Goal: Task Accomplishment & Management: Use online tool/utility

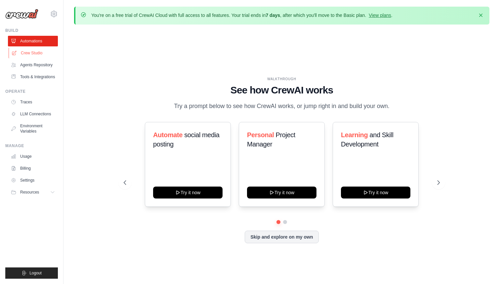
click at [39, 51] on link "Crew Studio" at bounding box center [34, 53] width 50 height 11
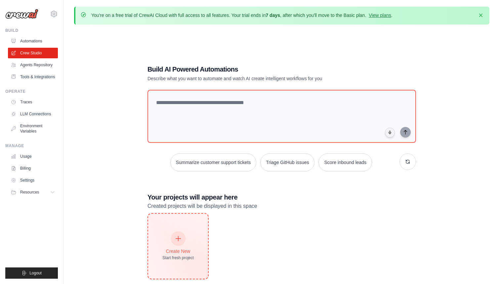
click at [180, 236] on icon at bounding box center [178, 238] width 7 height 7
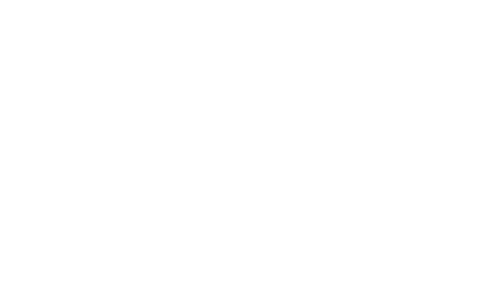
click at [197, 0] on html at bounding box center [250, 0] width 500 height 0
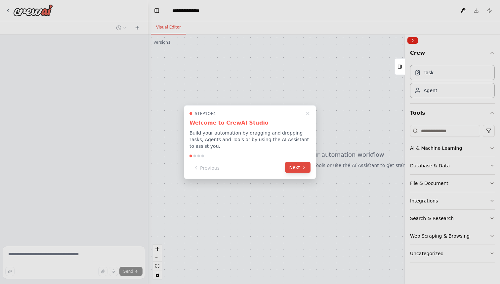
click at [298, 166] on button "Next" at bounding box center [297, 167] width 25 height 11
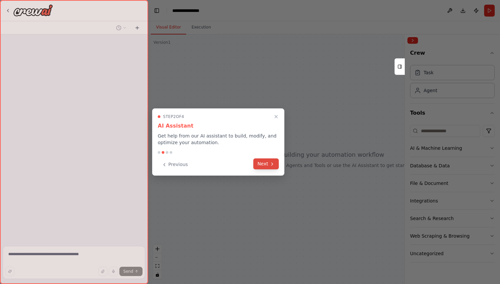
click at [270, 161] on icon at bounding box center [272, 163] width 5 height 5
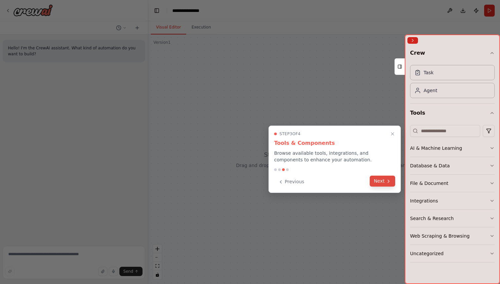
click at [379, 179] on button "Next" at bounding box center [382, 180] width 25 height 11
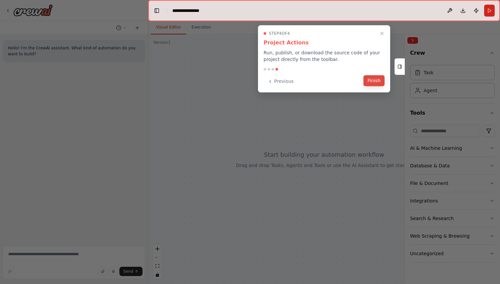
click at [375, 79] on button "Finish" at bounding box center [374, 80] width 21 height 11
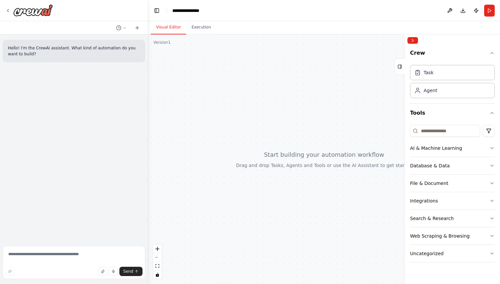
click at [235, 108] on div at bounding box center [324, 158] width 352 height 249
drag, startPoint x: 305, startPoint y: 138, endPoint x: 265, endPoint y: 131, distance: 40.6
click at [262, 132] on div at bounding box center [324, 158] width 352 height 249
click at [468, 94] on div "Agent" at bounding box center [452, 89] width 85 height 15
drag, startPoint x: 468, startPoint y: 94, endPoint x: 295, endPoint y: 92, distance: 172.8
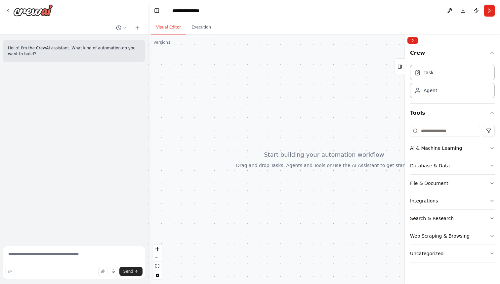
click at [295, 92] on div "**********" at bounding box center [250, 142] width 500 height 284
click at [442, 146] on div "AI & Machine Learning" at bounding box center [436, 148] width 52 height 7
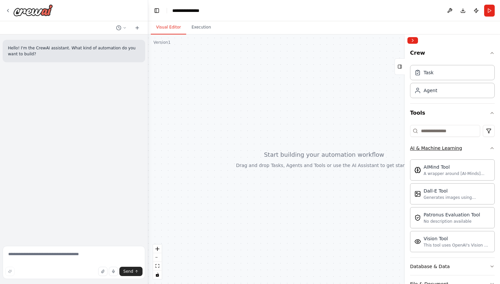
click at [482, 154] on button "AI & Machine Learning" at bounding box center [452, 147] width 85 height 17
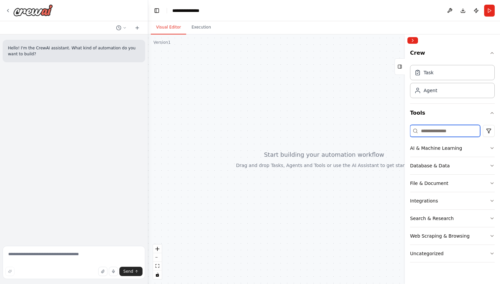
click at [441, 134] on input at bounding box center [445, 131] width 70 height 12
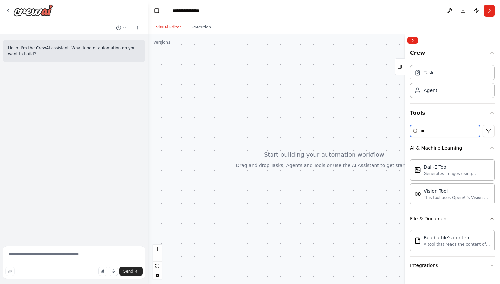
type input "*"
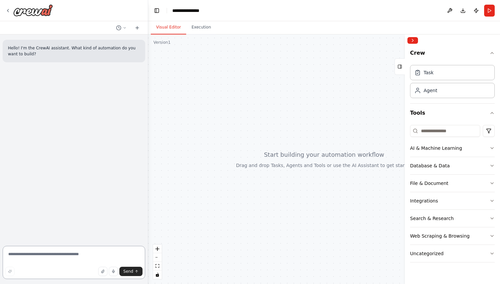
click at [40, 257] on textarea at bounding box center [74, 262] width 143 height 33
type textarea "**********"
click at [411, 40] on button "Collapse right sidebar" at bounding box center [413, 40] width 11 height 7
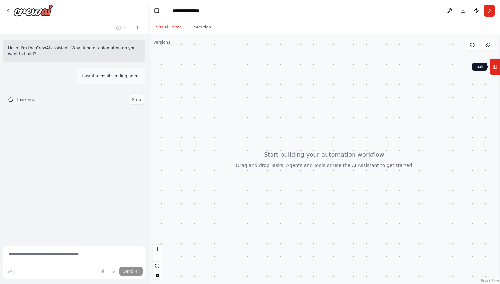
click at [493, 61] on icon at bounding box center [495, 66] width 5 height 11
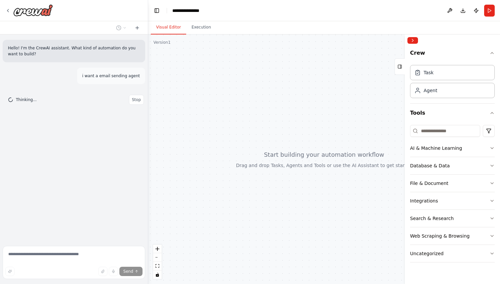
drag, startPoint x: 294, startPoint y: 129, endPoint x: 243, endPoint y: 126, distance: 50.7
click at [243, 126] on div at bounding box center [324, 158] width 352 height 249
drag, startPoint x: 282, startPoint y: 166, endPoint x: 234, endPoint y: 167, distance: 48.0
click at [234, 167] on div at bounding box center [324, 158] width 352 height 249
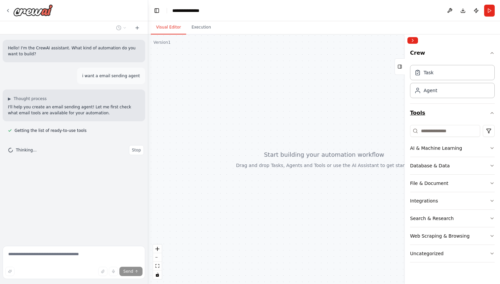
click at [477, 112] on button "Tools" at bounding box center [452, 113] width 85 height 19
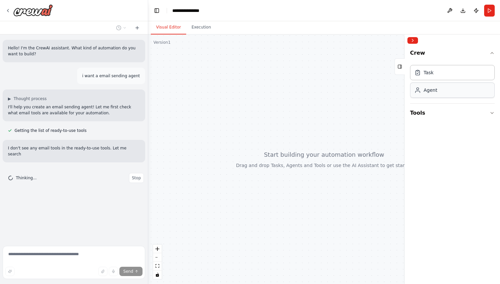
click at [455, 87] on div "Agent" at bounding box center [452, 89] width 85 height 15
click at [454, 90] on div "Agent" at bounding box center [452, 89] width 85 height 15
drag, startPoint x: 454, startPoint y: 90, endPoint x: 337, endPoint y: 104, distance: 118.3
click at [337, 104] on div "**********" at bounding box center [250, 142] width 500 height 284
click at [465, 111] on button "Tools" at bounding box center [452, 113] width 85 height 19
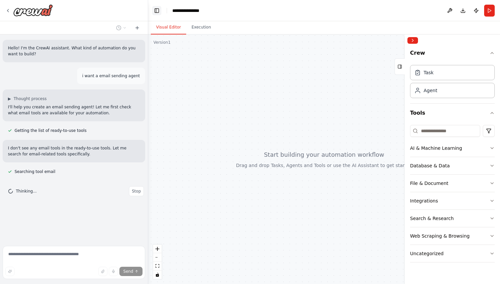
click at [155, 7] on button "Toggle Left Sidebar" at bounding box center [156, 10] width 9 height 9
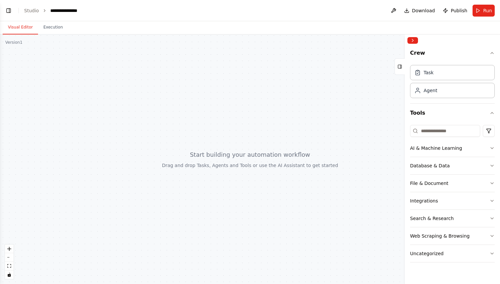
scroll to position [4, 0]
click at [482, 146] on button "AI & Machine Learning" at bounding box center [452, 147] width 85 height 17
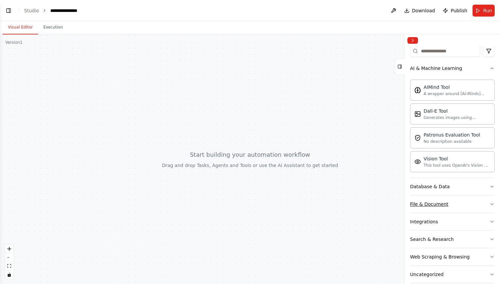
scroll to position [90, 0]
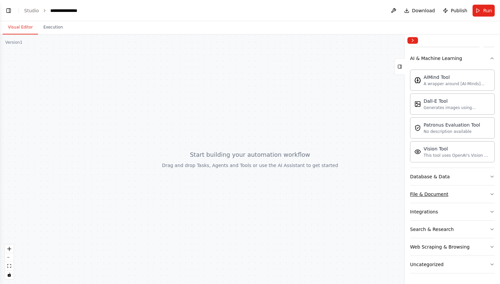
click at [447, 205] on button "Integrations" at bounding box center [452, 211] width 85 height 17
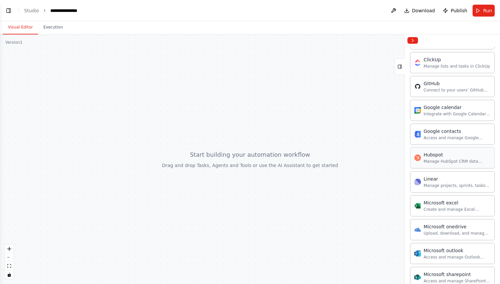
scroll to position [309, 0]
click at [439, 136] on div "Access and manage Google Contacts, including personal contacts and directory in…" at bounding box center [457, 136] width 67 height 5
click at [439, 114] on div "Integrate with Google Calendar to manage events, check availability, and access…" at bounding box center [457, 112] width 67 height 5
click at [463, 108] on div "Google calendar" at bounding box center [457, 106] width 67 height 7
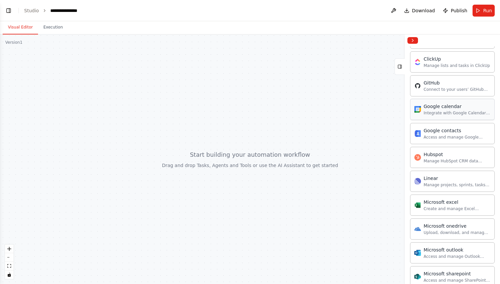
click at [463, 108] on div "Google calendar" at bounding box center [457, 106] width 67 height 7
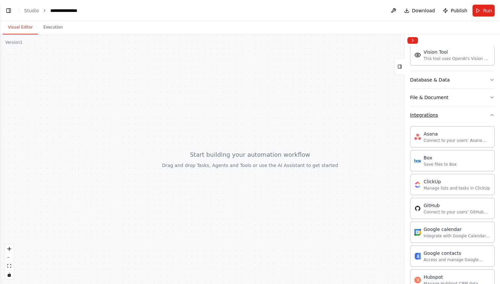
click at [450, 113] on button "Integrations" at bounding box center [452, 114] width 85 height 17
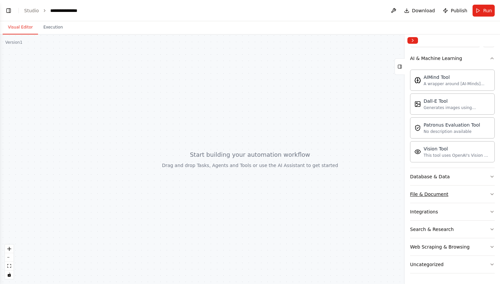
click at [433, 194] on div "File & Document" at bounding box center [429, 194] width 38 height 7
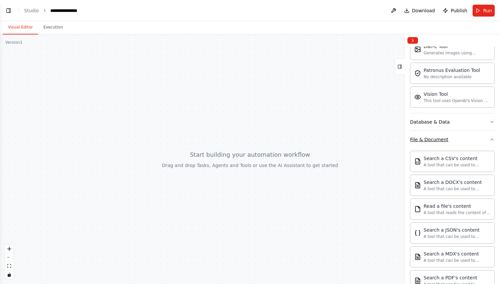
scroll to position [173, 0]
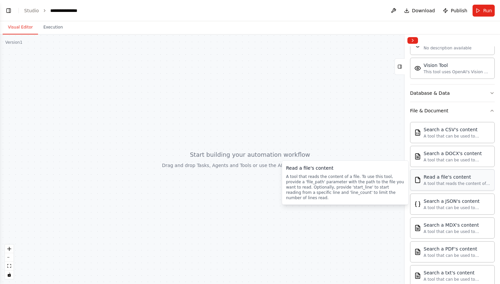
click at [436, 174] on div "Read a file's content" at bounding box center [457, 176] width 67 height 7
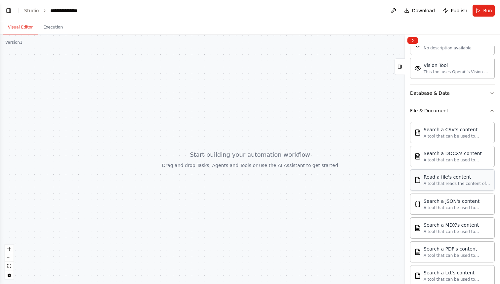
click at [436, 174] on div "Read a file's content" at bounding box center [457, 176] width 67 height 7
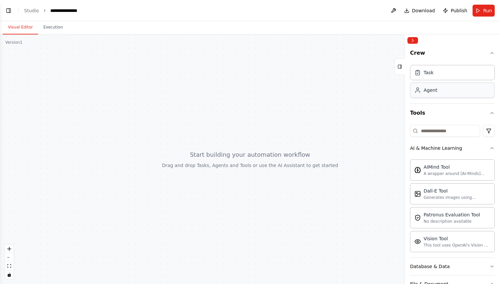
scroll to position [86, 0]
click at [449, 96] on div "Agent" at bounding box center [452, 89] width 85 height 15
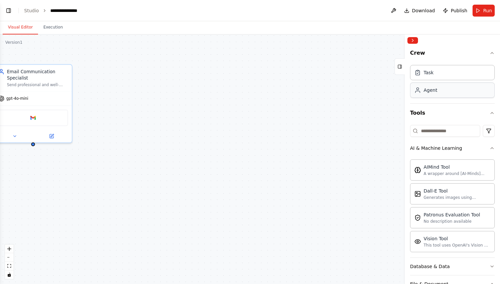
click at [449, 96] on div "Agent" at bounding box center [452, 89] width 85 height 15
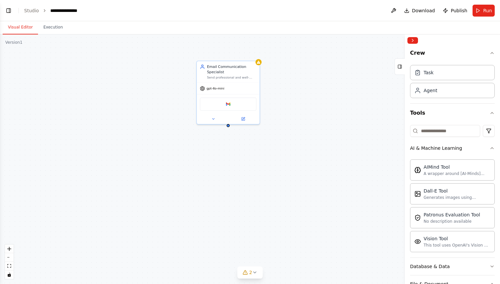
drag, startPoint x: 132, startPoint y: 111, endPoint x: 300, endPoint y: 97, distance: 169.0
click at [300, 97] on div "Email Communication Specialist Send professional and well-formatted emails to {…" at bounding box center [250, 158] width 500 height 249
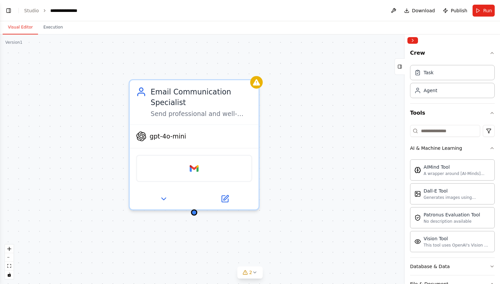
drag, startPoint x: 289, startPoint y: 112, endPoint x: 289, endPoint y: 143, distance: 30.8
click at [289, 143] on div "Email Communication Specialist Send professional and well-formatted emails to {…" at bounding box center [250, 158] width 500 height 249
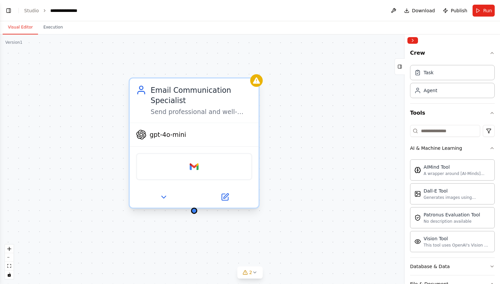
click at [177, 131] on span "gpt-4o-mini" at bounding box center [168, 134] width 37 height 8
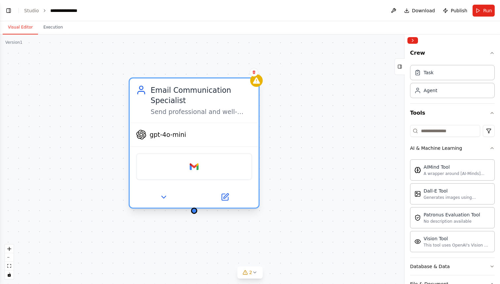
click at [176, 135] on span "gpt-4o-mini" at bounding box center [168, 134] width 37 height 8
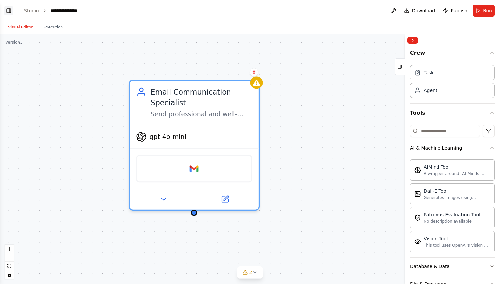
click at [10, 10] on button "Toggle Left Sidebar" at bounding box center [8, 10] width 9 height 9
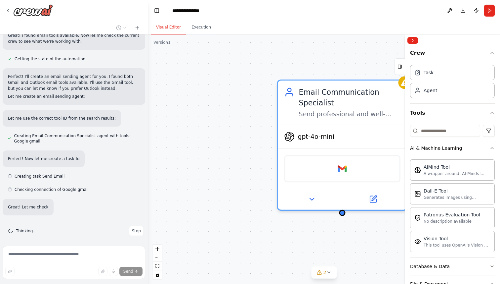
scroll to position [157, 0]
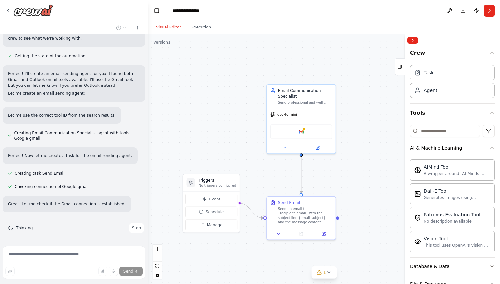
drag, startPoint x: 242, startPoint y: 193, endPoint x: 253, endPoint y: 157, distance: 37.9
click at [253, 157] on div ".deletable-edge-delete-btn { width: 20px; height: 20px; border: 0px solid #ffff…" at bounding box center [324, 158] width 352 height 249
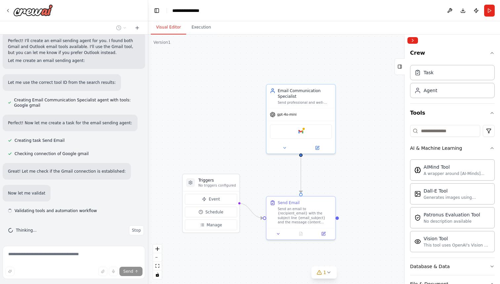
scroll to position [192, 0]
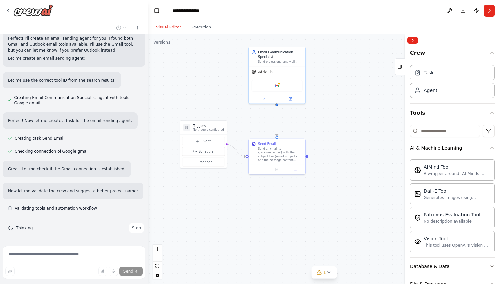
drag, startPoint x: 247, startPoint y: 173, endPoint x: 232, endPoint y: 116, distance: 58.8
click at [232, 116] on div ".deletable-edge-delete-btn { width: 20px; height: 20px; border: 0px solid #ffff…" at bounding box center [324, 158] width 352 height 249
click at [268, 61] on div "Email Communication Specialist Send professional and well-formatted emails to {…" at bounding box center [277, 52] width 56 height 19
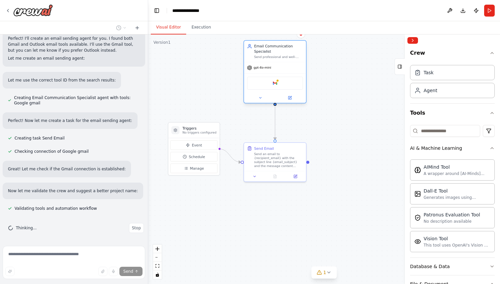
scroll to position [205, 0]
click at [282, 61] on div "Email Communication Specialist Send professional and well-formatted emails to {…" at bounding box center [275, 51] width 62 height 21
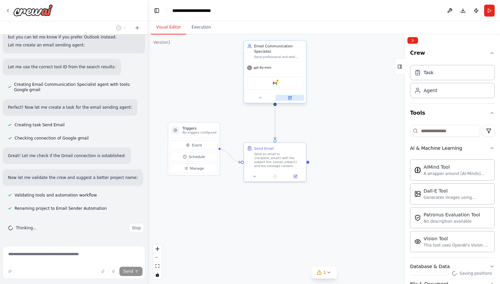
click at [291, 100] on icon at bounding box center [290, 98] width 4 height 4
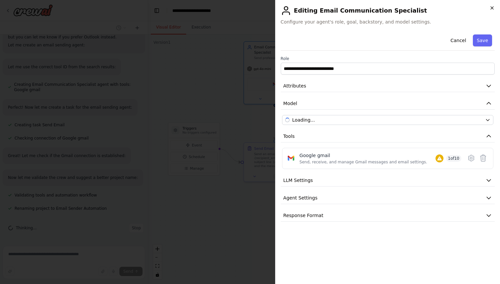
click at [493, 8] on icon "button" at bounding box center [492, 8] width 3 height 3
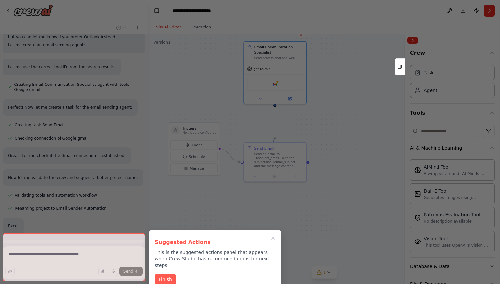
scroll to position [221, 0]
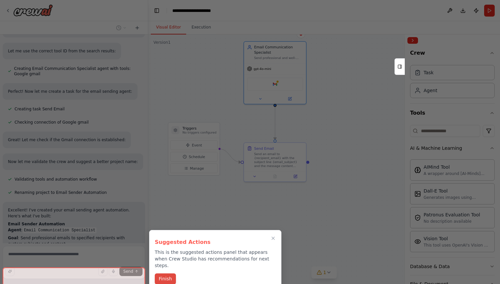
click at [164, 273] on button "Finish" at bounding box center [165, 278] width 21 height 11
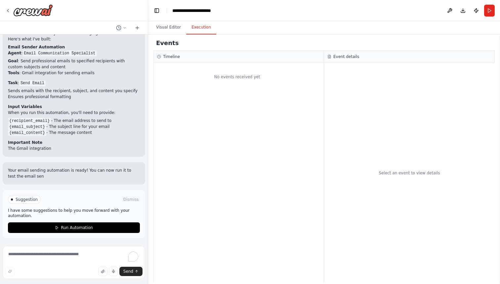
click at [200, 27] on button "Execution" at bounding box center [201, 28] width 30 height 14
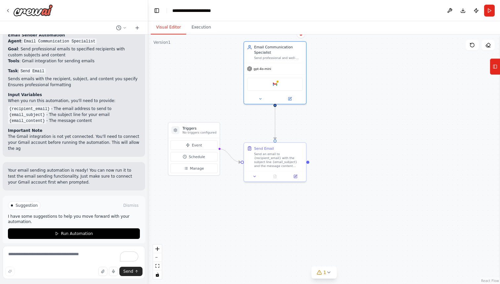
scroll to position [415, 0]
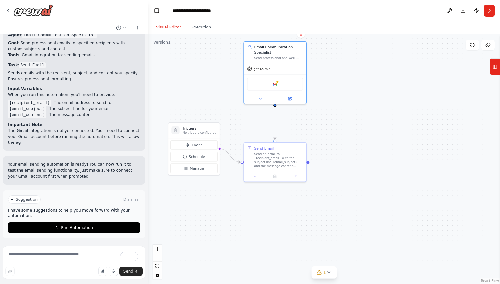
click at [165, 29] on button "Visual Editor" at bounding box center [168, 28] width 35 height 14
click at [158, 7] on button "Toggle Left Sidebar" at bounding box center [156, 10] width 9 height 9
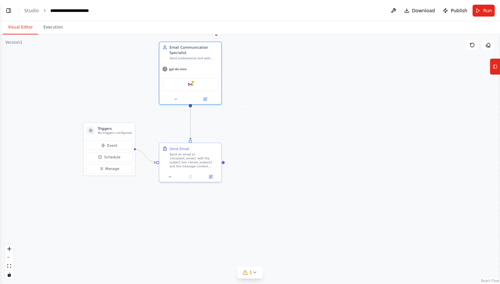
drag, startPoint x: 185, startPoint y: 119, endPoint x: 319, endPoint y: 160, distance: 140.6
click at [320, 160] on div ".deletable-edge-delete-btn { width: 20px; height: 20px; border: 0px solid #ffff…" at bounding box center [250, 158] width 500 height 249
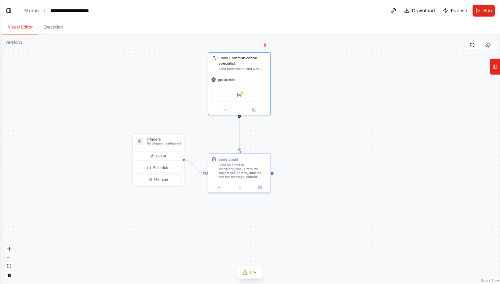
drag, startPoint x: 319, startPoint y: 160, endPoint x: 297, endPoint y: 130, distance: 37.7
click at [297, 130] on div ".deletable-edge-delete-btn { width: 20px; height: 20px; border: 0px solid #ffff…" at bounding box center [250, 158] width 500 height 249
click at [394, 14] on button at bounding box center [394, 11] width 11 height 12
click at [395, 10] on div at bounding box center [394, 11] width 11 height 12
click at [253, 73] on div "gpt-4o-mini" at bounding box center [239, 78] width 62 height 11
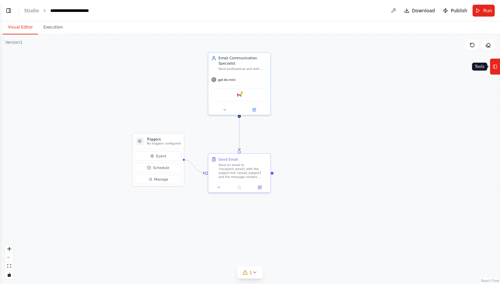
click at [494, 63] on icon at bounding box center [495, 66] width 5 height 11
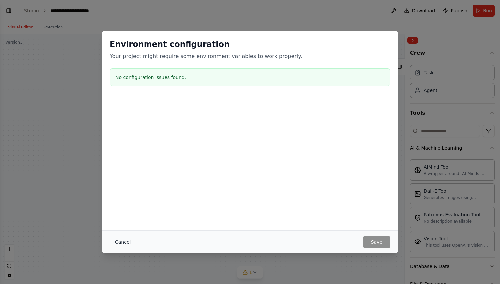
click at [121, 241] on button "Cancel" at bounding box center [123, 242] width 26 height 12
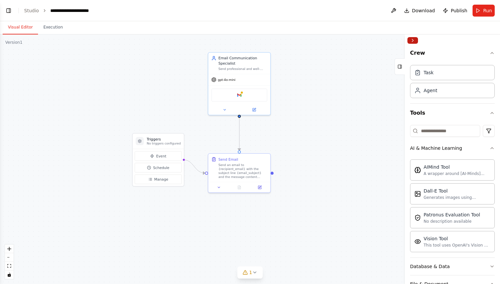
click at [412, 41] on button "Collapse right sidebar" at bounding box center [413, 40] width 11 height 7
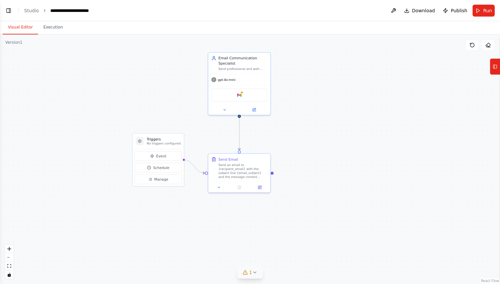
click at [253, 270] on icon at bounding box center [254, 271] width 5 height 5
click at [323, 240] on icon at bounding box center [325, 241] width 5 height 5
click at [417, 7] on button "Download" at bounding box center [420, 11] width 36 height 12
drag, startPoint x: 245, startPoint y: 67, endPoint x: 356, endPoint y: 72, distance: 111.6
click at [356, 72] on div "Send professional and well-formatted emails to {recipient_email} with the subje…" at bounding box center [354, 73] width 49 height 4
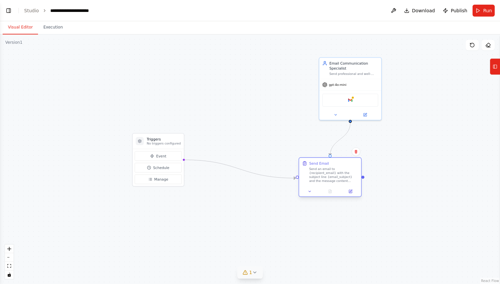
drag, startPoint x: 230, startPoint y: 165, endPoint x: 312, endPoint y: 172, distance: 82.0
click at [312, 172] on div "Send Email Send an email to {recipient_email} with the subject line {email_subj…" at bounding box center [330, 172] width 56 height 22
click at [330, 177] on div "Send an email to {recipient_email} with the subject line {email_subject} and th…" at bounding box center [338, 175] width 49 height 16
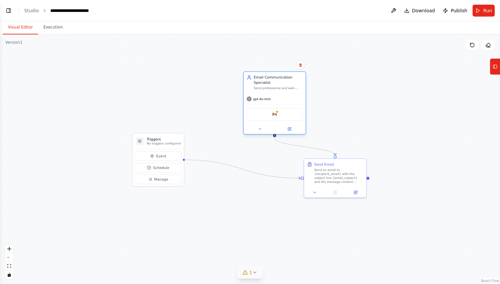
drag, startPoint x: 345, startPoint y: 82, endPoint x: 255, endPoint y: 97, distance: 91.6
click at [255, 97] on span "gpt-4o-mini" at bounding box center [263, 99] width 18 height 4
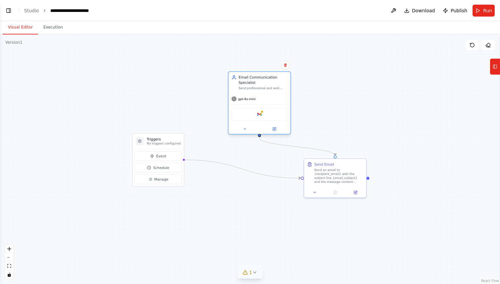
click at [260, 99] on div "gpt-4o-mini" at bounding box center [260, 98] width 62 height 11
click at [275, 133] on div at bounding box center [260, 129] width 62 height 10
click at [275, 129] on icon at bounding box center [274, 128] width 3 height 3
click at [337, 180] on div "Send an email to {recipient_email} with the subject line {email_subject} and th…" at bounding box center [338, 175] width 49 height 16
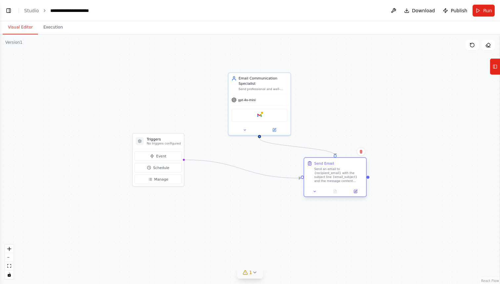
click at [337, 179] on div "Send an email to {recipient_email} with the subject line {email_subject} and th…" at bounding box center [338, 175] width 49 height 16
click at [354, 190] on icon at bounding box center [356, 191] width 4 height 4
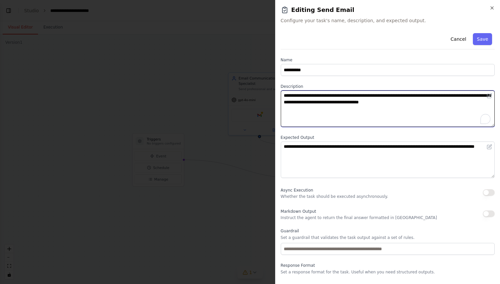
click at [339, 94] on textarea "**********" at bounding box center [388, 108] width 214 height 36
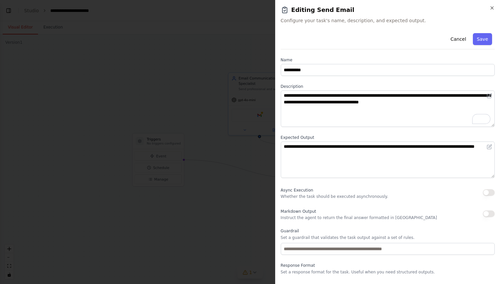
click at [314, 130] on div "**********" at bounding box center [388, 161] width 214 height 263
click at [348, 134] on div "**********" at bounding box center [388, 161] width 214 height 263
click at [493, 7] on icon "button" at bounding box center [492, 8] width 3 height 3
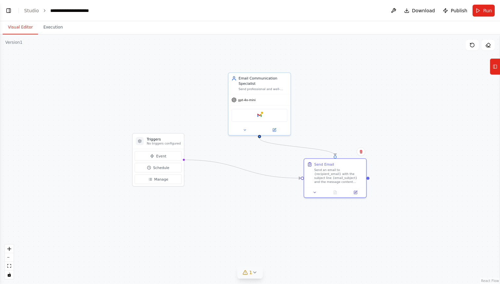
click at [334, 115] on div ".deletable-edge-delete-btn { width: 20px; height: 20px; border: 0px solid #ffff…" at bounding box center [250, 158] width 500 height 249
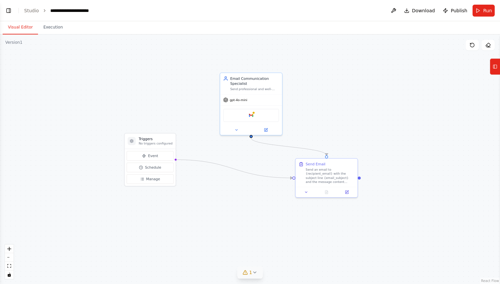
drag, startPoint x: 342, startPoint y: 106, endPoint x: 310, endPoint y: 100, distance: 32.0
click at [310, 100] on div ".deletable-edge-delete-btn { width: 20px; height: 20px; border: 0px solid #ffff…" at bounding box center [250, 158] width 500 height 249
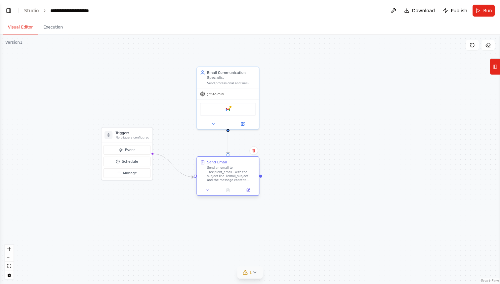
drag, startPoint x: 313, startPoint y: 160, endPoint x: 235, endPoint y: 164, distance: 78.6
click at [235, 164] on div "Send Email Send an email to {recipient_email} with the subject line {email_subj…" at bounding box center [231, 171] width 49 height 22
